Goal: Task Accomplishment & Management: Use online tool/utility

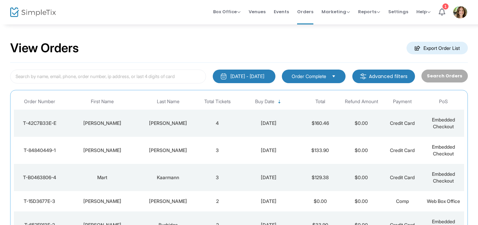
click at [195, 124] on td "[PERSON_NAME]" at bounding box center [168, 122] width 58 height 27
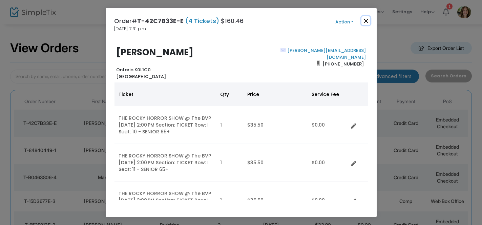
click at [364, 20] on button "Close" at bounding box center [365, 20] width 9 height 9
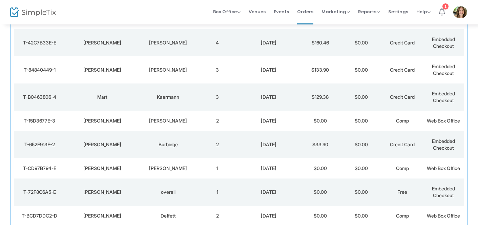
scroll to position [81, 0]
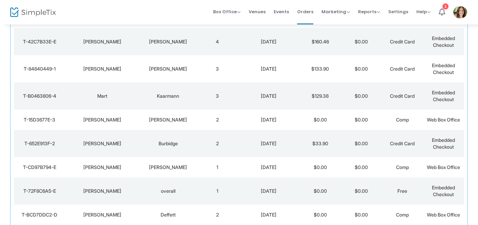
click at [226, 69] on td "3" at bounding box center [217, 68] width 41 height 27
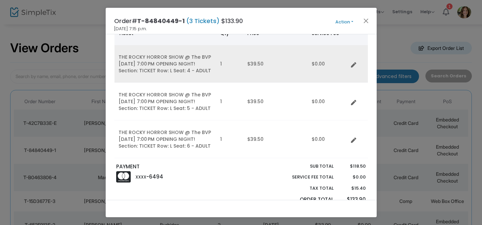
scroll to position [0, 0]
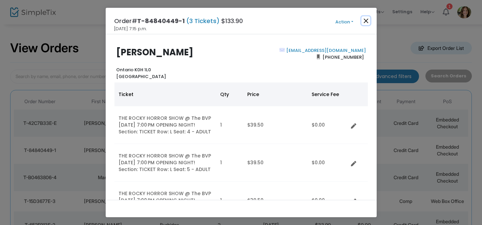
click at [366, 19] on button "Close" at bounding box center [365, 20] width 9 height 9
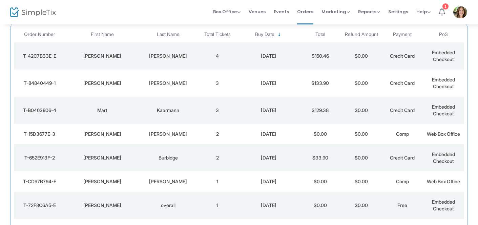
scroll to position [81, 0]
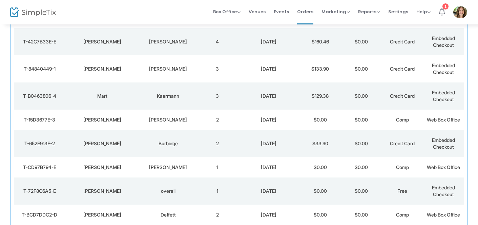
click at [207, 93] on td "3" at bounding box center [217, 95] width 41 height 27
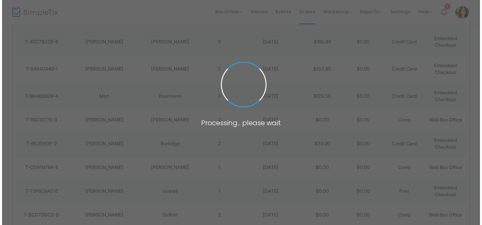
scroll to position [0, 0]
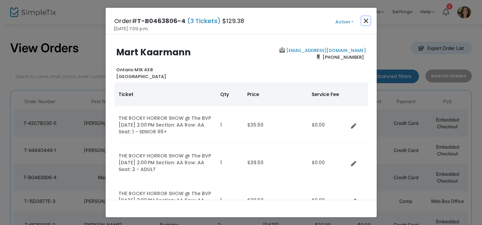
click at [366, 19] on button "Close" at bounding box center [365, 20] width 9 height 9
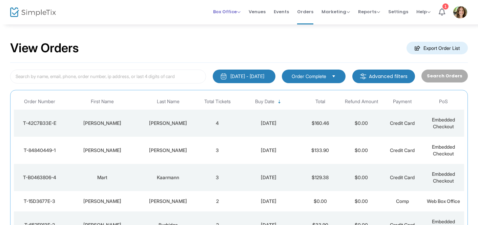
click at [240, 12] on span "Box Office" at bounding box center [226, 11] width 27 height 6
click at [241, 19] on li "Sell Tickets" at bounding box center [237, 22] width 48 height 13
